Goal: Find specific page/section: Find specific page/section

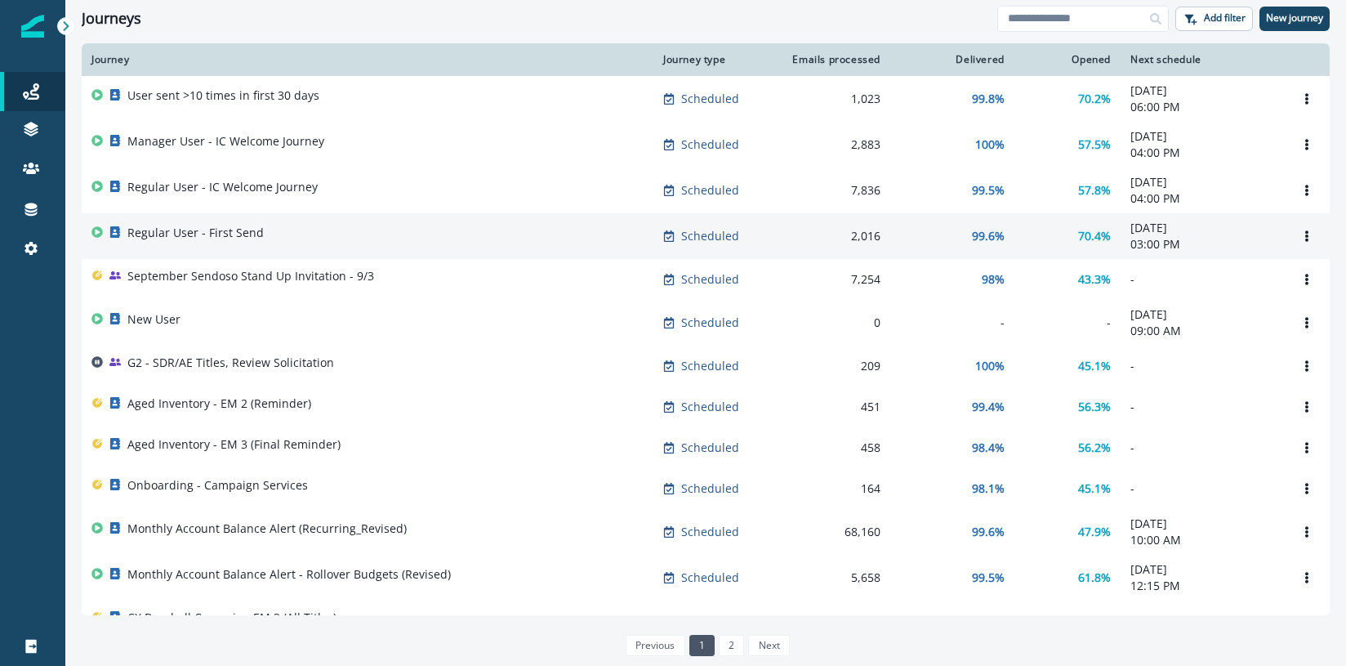
click at [199, 240] on p "Regular User - First Send" at bounding box center [195, 233] width 136 height 16
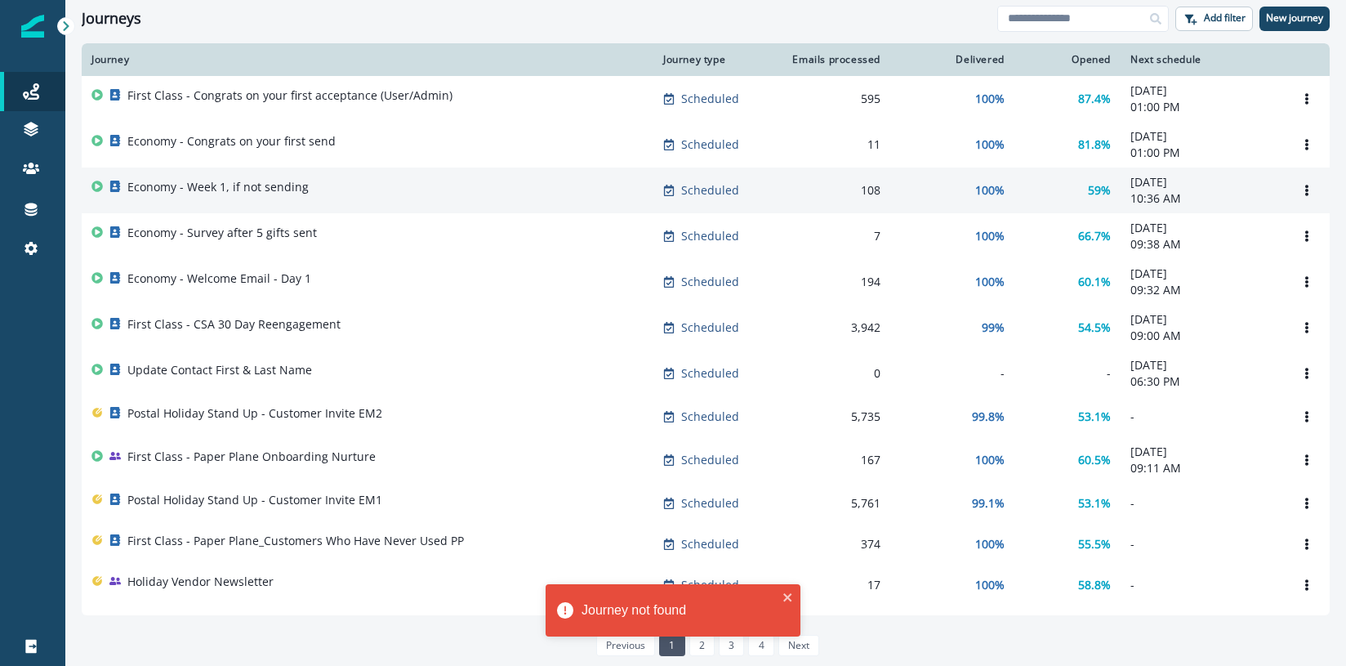
click at [213, 199] on div "Economy - Week 1, if not sending" at bounding box center [217, 190] width 181 height 23
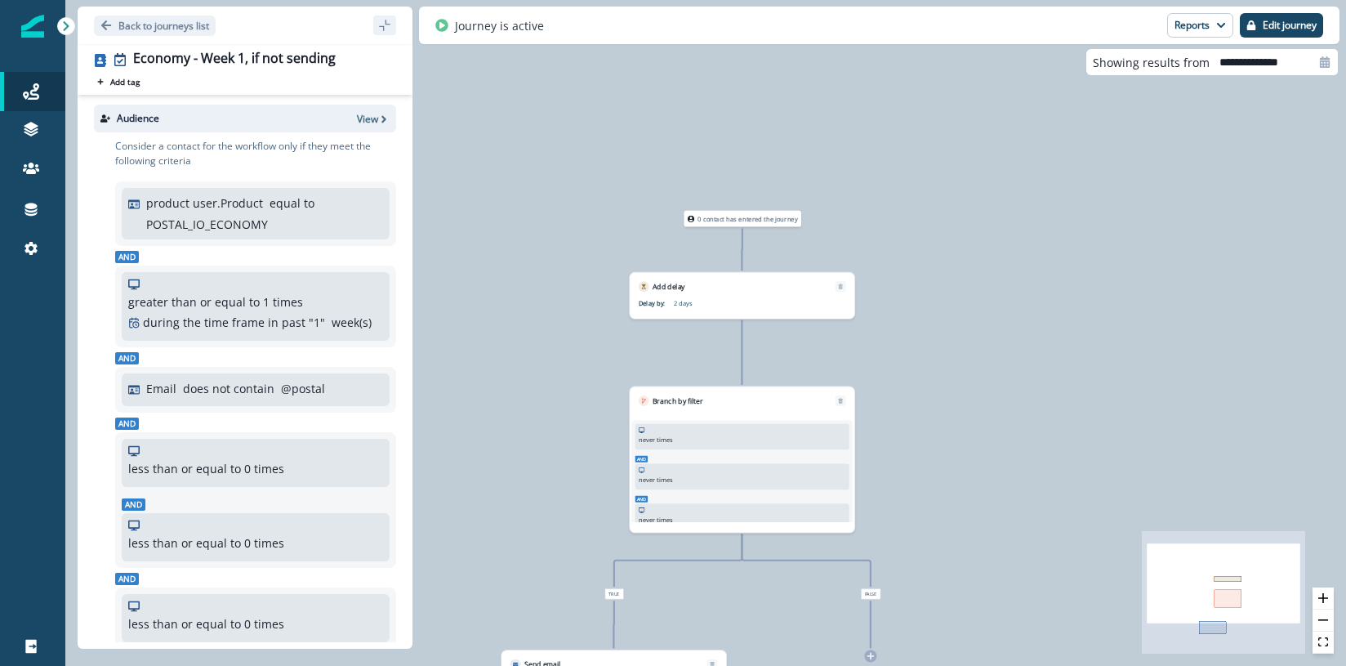
scroll to position [20, 0]
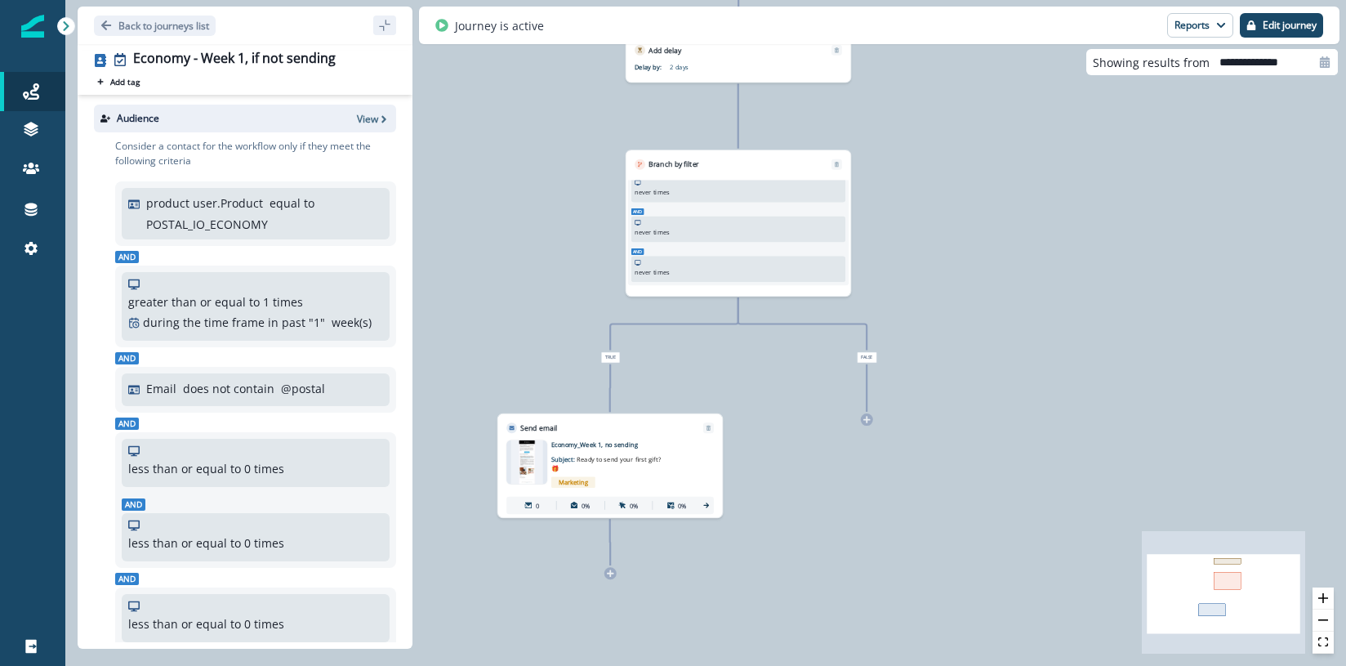
click at [642, 570] on div "0 contact has entered the journey Add delay Delay by: 2 days Delay details inco…" at bounding box center [705, 333] width 1281 height 666
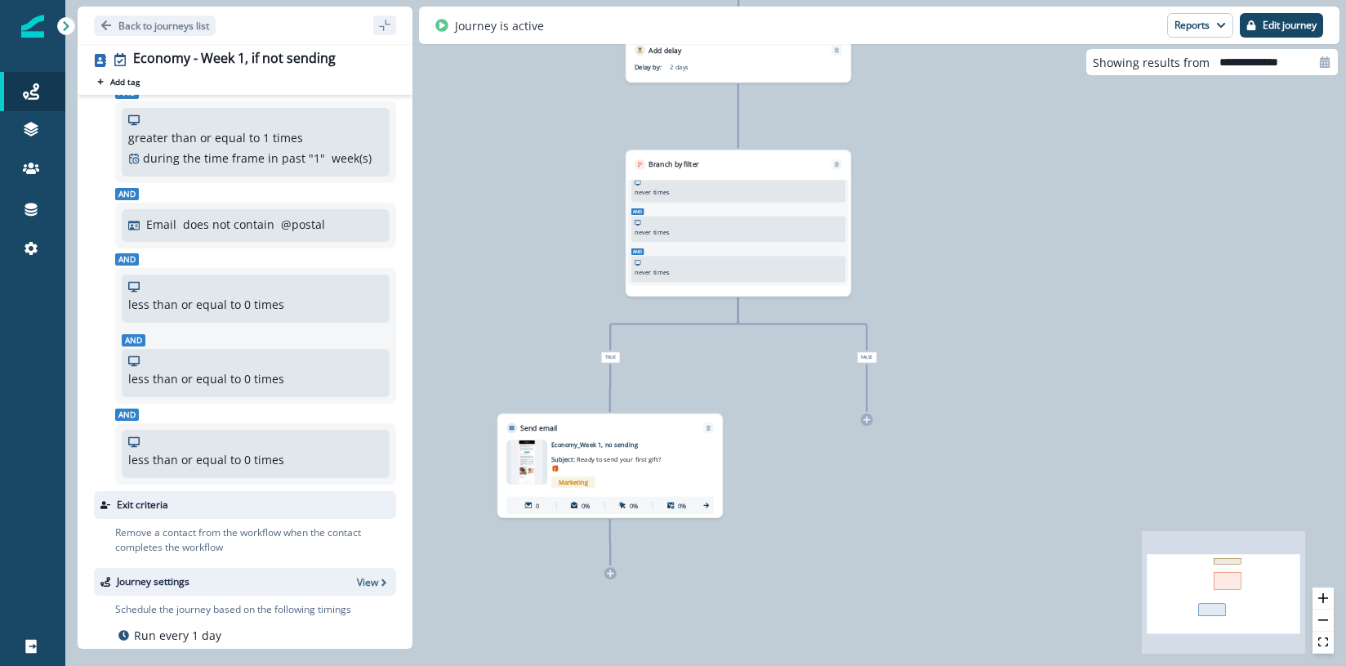
scroll to position [222, 0]
